Goal: Use online tool/utility: Utilize a website feature to perform a specific function

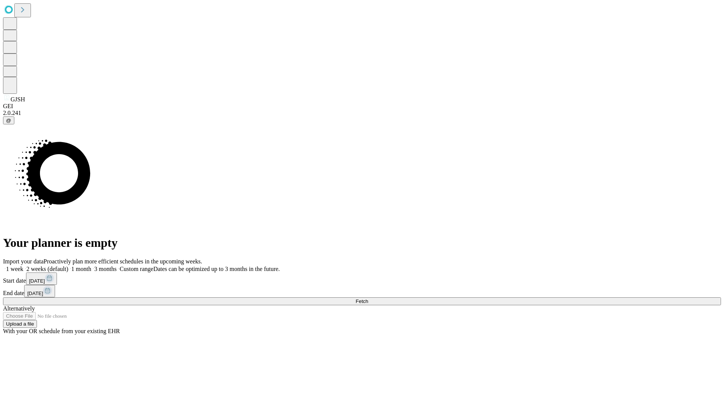
click at [368, 299] on span "Fetch" at bounding box center [362, 302] width 12 height 6
